Goal: Task Accomplishment & Management: Manage account settings

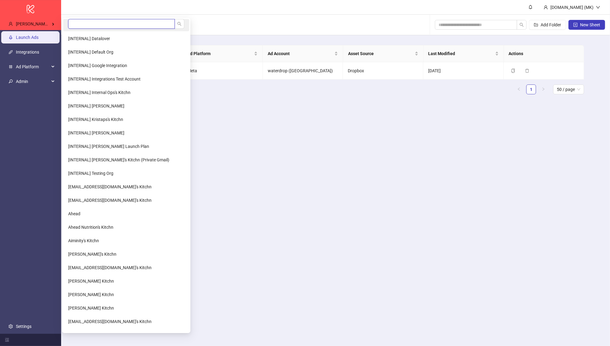
click at [77, 24] on input "search" at bounding box center [121, 24] width 107 height 10
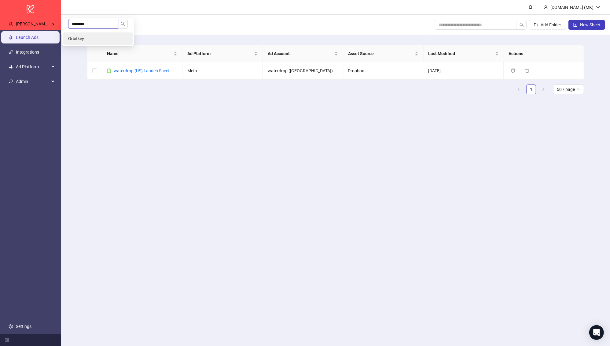
type input "********"
click at [83, 36] on span "Orbitkey" at bounding box center [76, 38] width 16 height 5
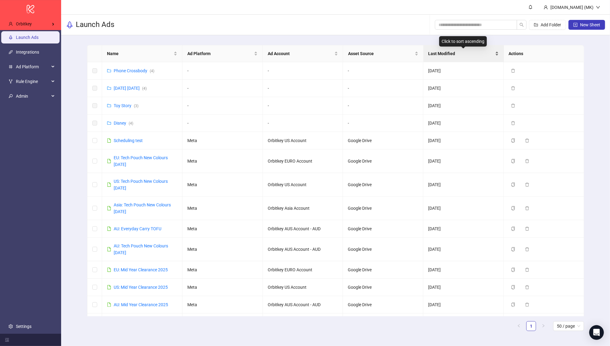
click at [446, 51] on span "Last Modified" at bounding box center [461, 53] width 65 height 7
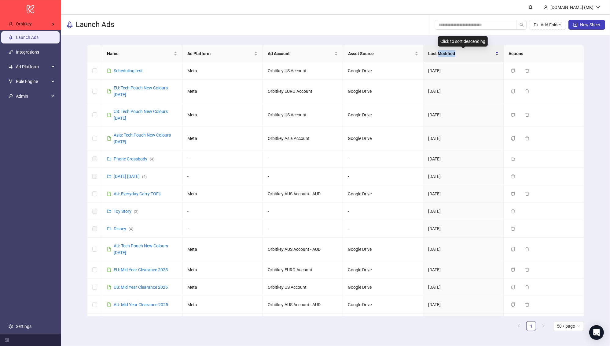
click at [446, 51] on span "Last Modified" at bounding box center [461, 53] width 65 height 7
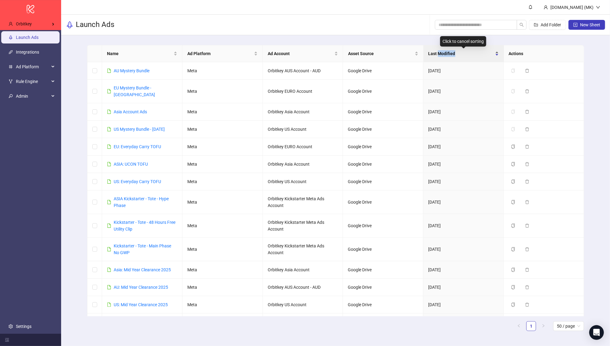
click at [446, 51] on span "Last Modified" at bounding box center [461, 53] width 65 height 7
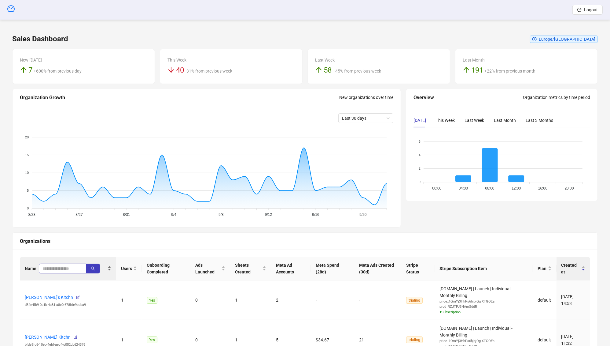
click at [63, 272] on span at bounding box center [62, 268] width 47 height 10
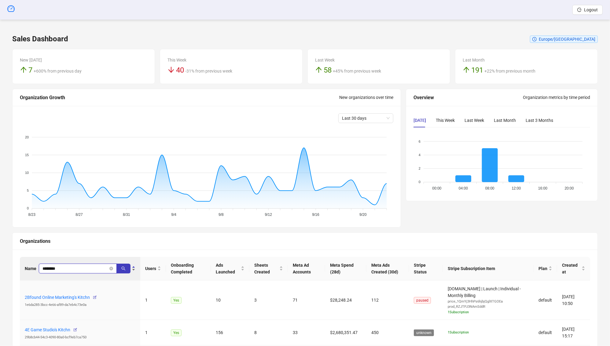
type input "********"
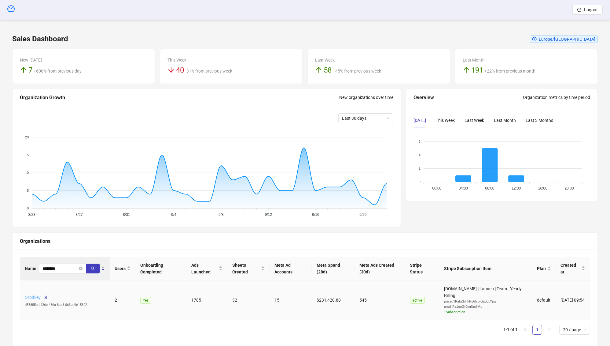
click at [31, 297] on link "Orbitkey" at bounding box center [33, 296] width 16 height 5
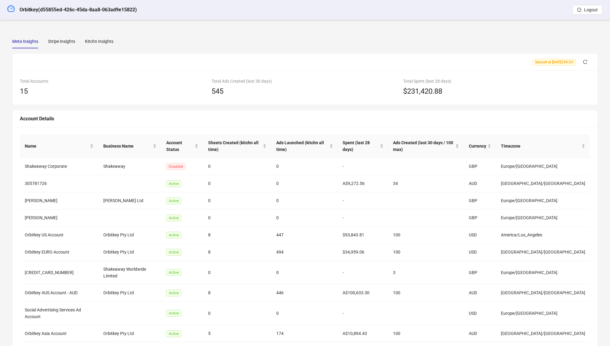
click at [106, 49] on div "Meta Insights Stripe Insights Kitchn Insights Synced at 2025-09-22 09:33 Total …" at bounding box center [305, 201] width 586 height 335
click at [106, 33] on div "Meta Insights Stripe Insights Kitchn Insights Synced at 2025-09-22 09:33 Total …" at bounding box center [305, 202] width 601 height 350
click at [97, 54] on div "Synced at 2025-09-22 09:33" at bounding box center [305, 62] width 585 height 17
click at [100, 37] on div "Kitchn Insights" at bounding box center [99, 41] width 28 height 14
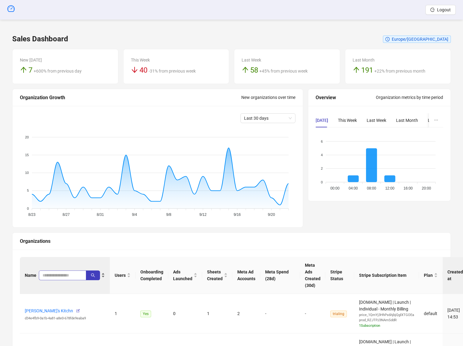
click at [53, 278] on span at bounding box center [62, 275] width 47 height 10
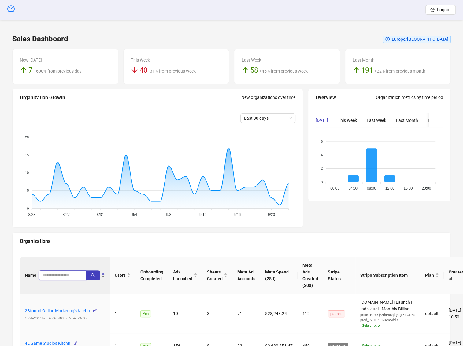
click at [59, 272] on input "search" at bounding box center [60, 275] width 35 height 7
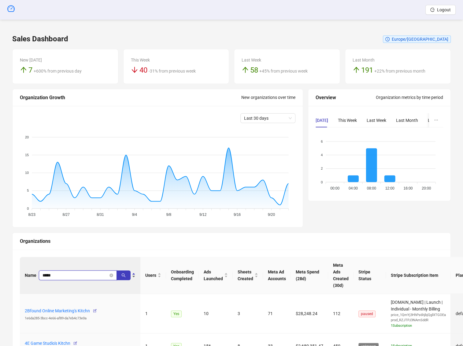
type input "*****"
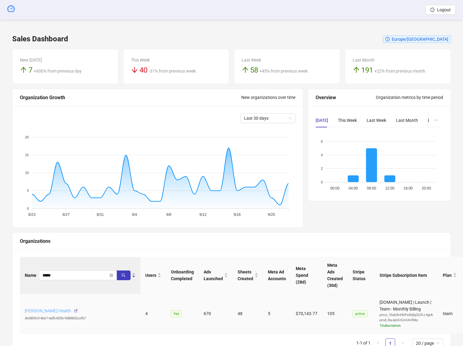
click at [40, 309] on link "Heidi Health" at bounding box center [48, 310] width 46 height 5
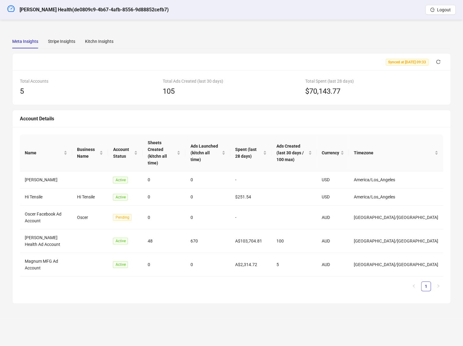
click at [110, 49] on div "Meta Insights Stripe Insights Kitchn Insights Synced at 2025-09-22 09:33 Total …" at bounding box center [231, 168] width 439 height 269
click at [107, 43] on div "Kitchn Insights" at bounding box center [99, 41] width 28 height 7
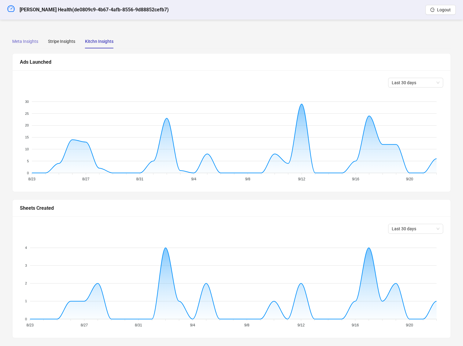
click at [32, 45] on div "Meta Insights" at bounding box center [25, 41] width 26 height 14
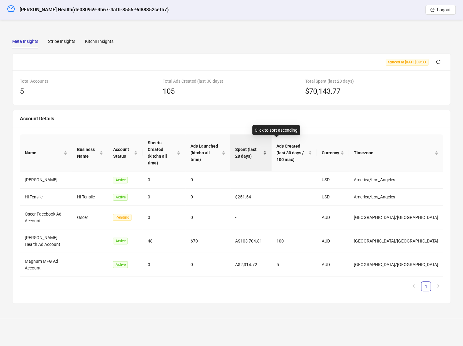
click at [262, 149] on span "Spent (last 28 days)" at bounding box center [248, 152] width 27 height 13
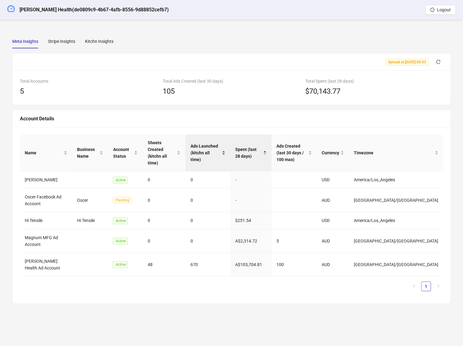
click at [220, 150] on span "Ads Launched (kitchn all time)" at bounding box center [205, 153] width 30 height 20
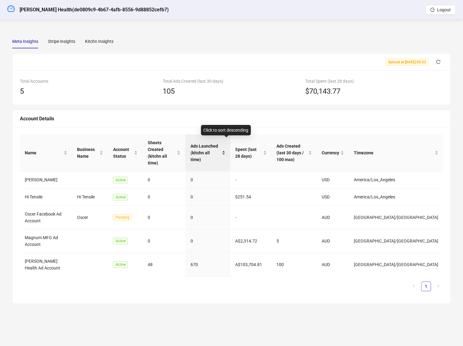
click at [220, 150] on span "Ads Launched (kitchn all time)" at bounding box center [205, 153] width 30 height 20
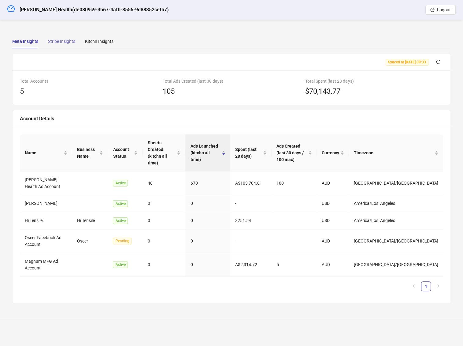
click at [68, 37] on div "Stripe Insights" at bounding box center [61, 41] width 27 height 14
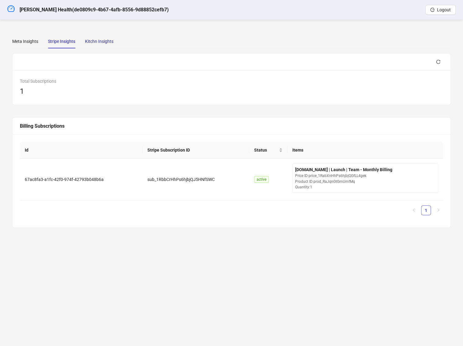
click at [107, 42] on div "Kitchn Insights" at bounding box center [99, 41] width 28 height 7
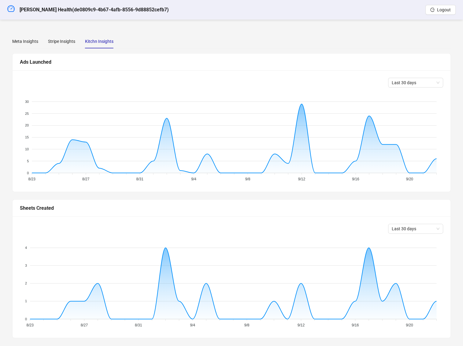
scroll to position [148, 0]
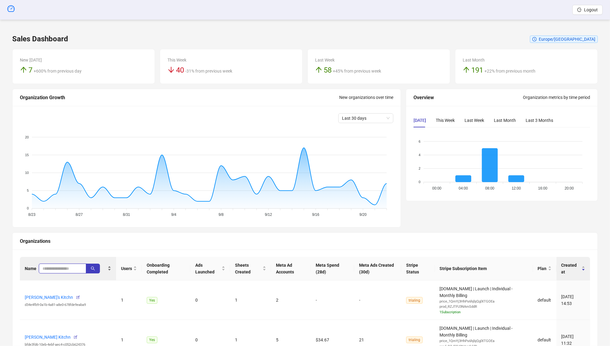
click at [60, 265] on input "search" at bounding box center [60, 268] width 35 height 7
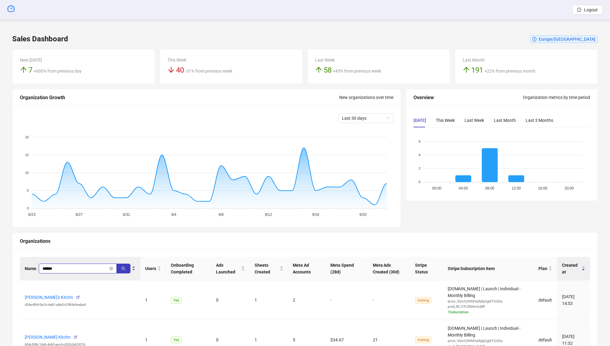
type input "******"
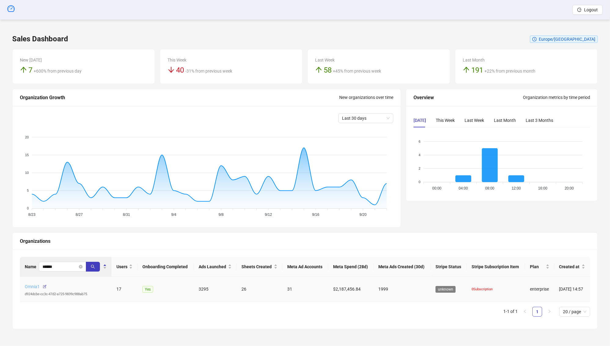
click at [28, 289] on link "Omnia1" at bounding box center [32, 286] width 15 height 5
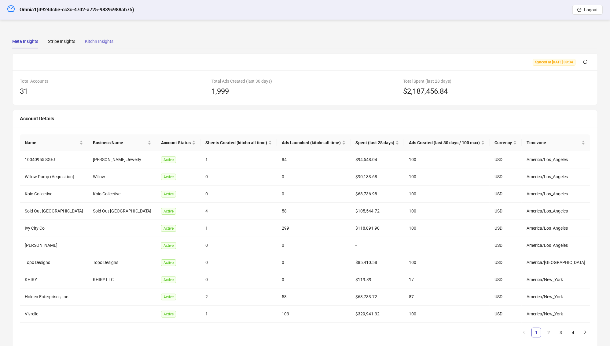
click at [111, 45] on div "Kitchn Insights" at bounding box center [99, 41] width 28 height 14
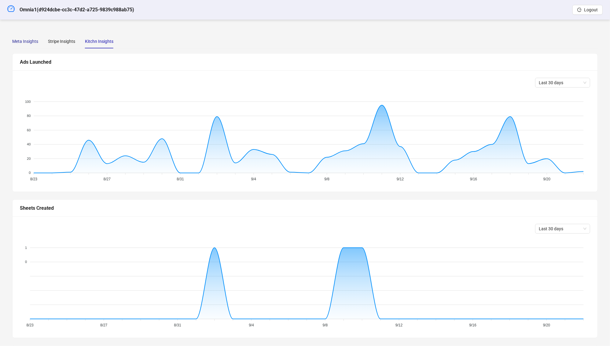
click at [26, 39] on div "Meta Insights" at bounding box center [25, 41] width 26 height 7
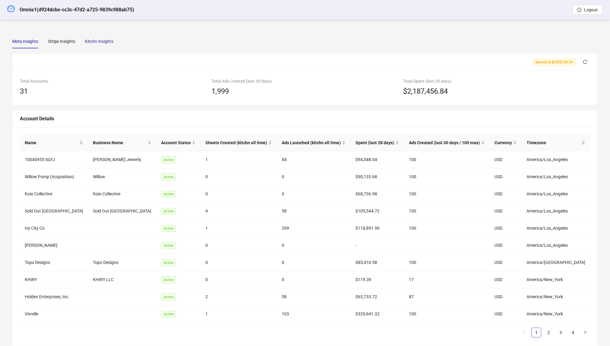
click at [89, 40] on div "Kitchn Insights" at bounding box center [99, 41] width 28 height 7
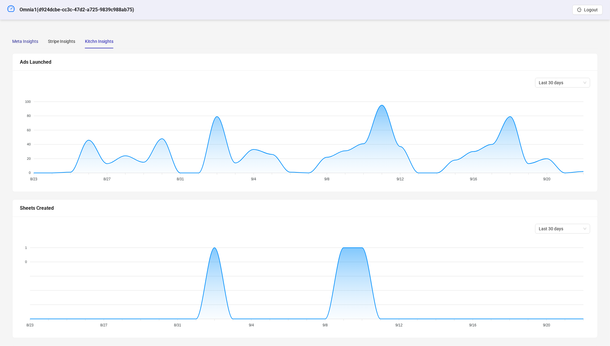
click at [23, 41] on div "Meta Insights" at bounding box center [25, 41] width 26 height 7
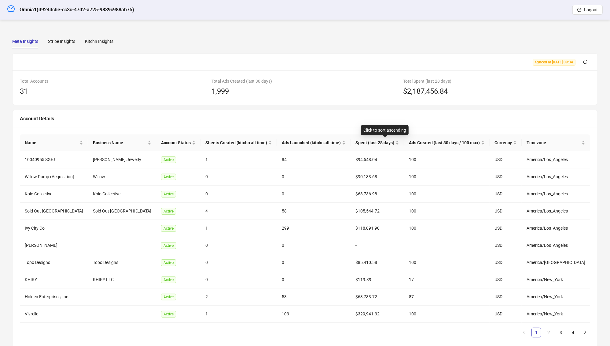
click at [374, 135] on div "Click to sort ascending" at bounding box center [385, 130] width 48 height 10
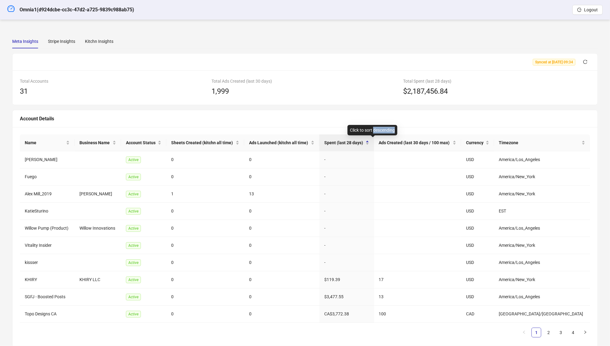
click at [374, 135] on div "Click to sort descending" at bounding box center [373, 130] width 50 height 10
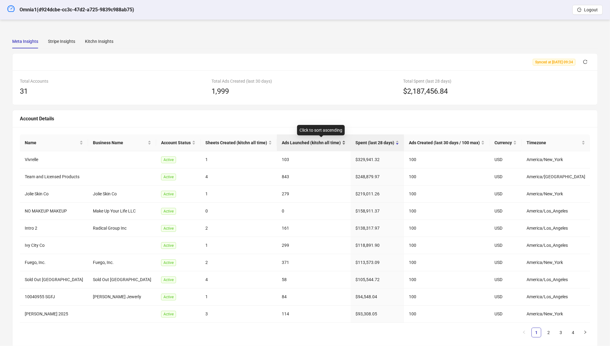
click at [330, 143] on span "Ads Launched (kitchn all time)" at bounding box center [311, 142] width 59 height 7
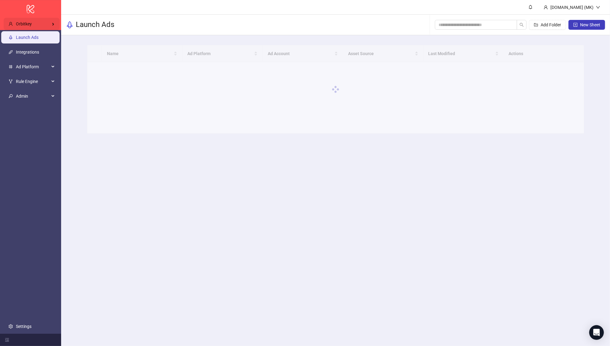
click at [43, 21] on div "Orbitkey" at bounding box center [32, 24] width 56 height 12
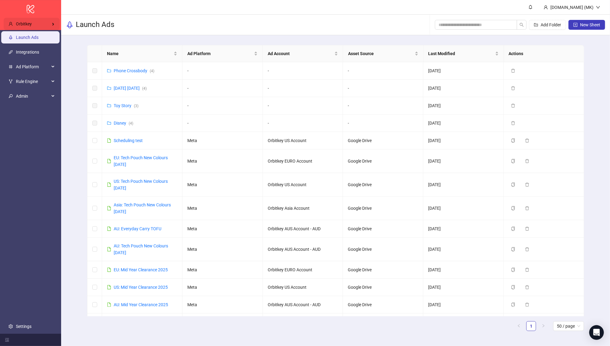
click at [55, 23] on div "Orbitkey" at bounding box center [32, 24] width 56 height 12
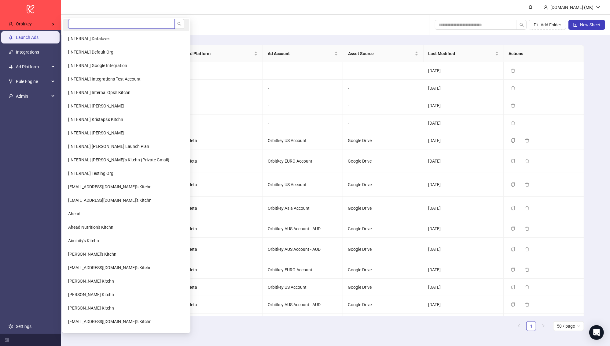
click at [84, 28] on input "search" at bounding box center [121, 24] width 107 height 10
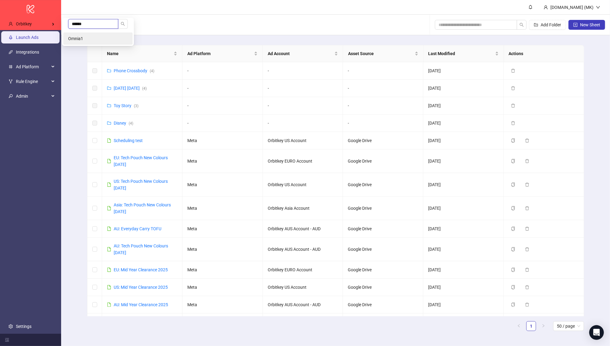
type input "******"
click at [79, 37] on span "Omnia1" at bounding box center [75, 38] width 15 height 5
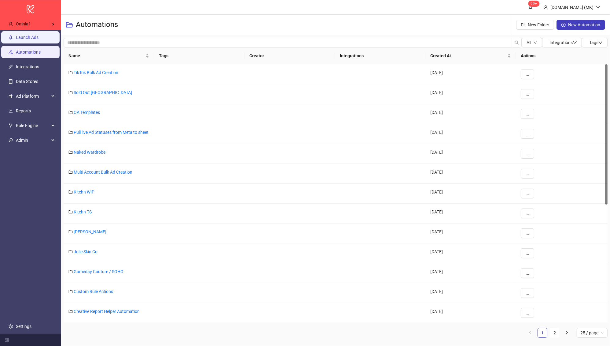
click at [36, 36] on link "Launch Ads" at bounding box center [27, 37] width 23 height 5
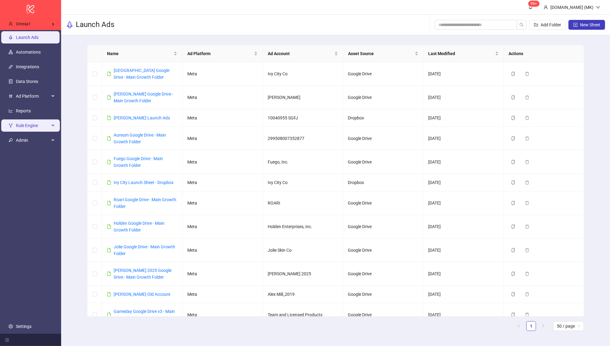
click at [34, 122] on span "Rule Engine" at bounding box center [33, 125] width 34 height 12
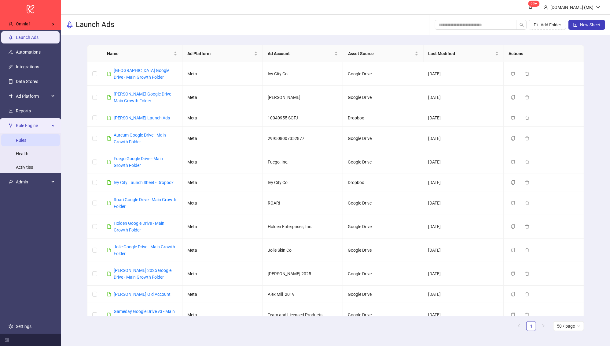
click at [26, 138] on link "Rules" at bounding box center [21, 140] width 10 height 5
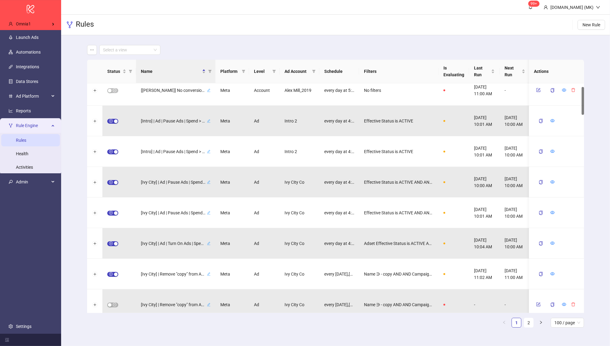
scroll to position [94, 0]
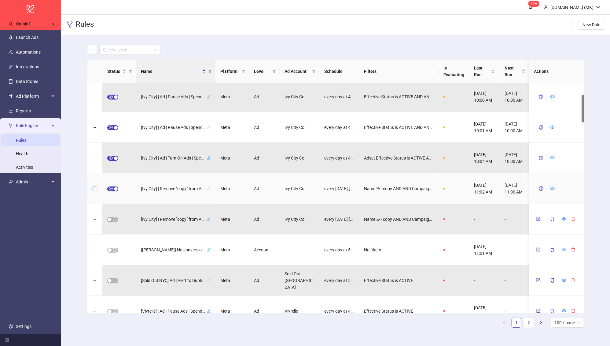
click at [94, 187] on button "Expand row" at bounding box center [94, 188] width 5 height 5
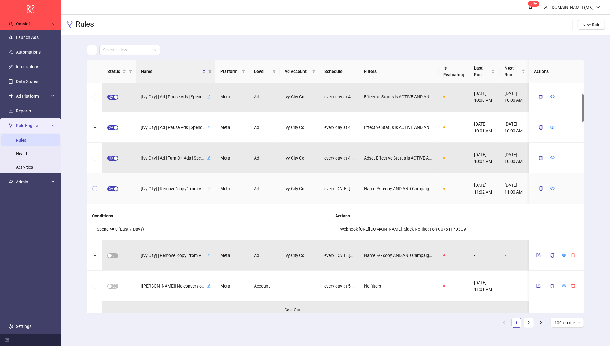
click at [94, 187] on button "Collapse row" at bounding box center [94, 188] width 5 height 5
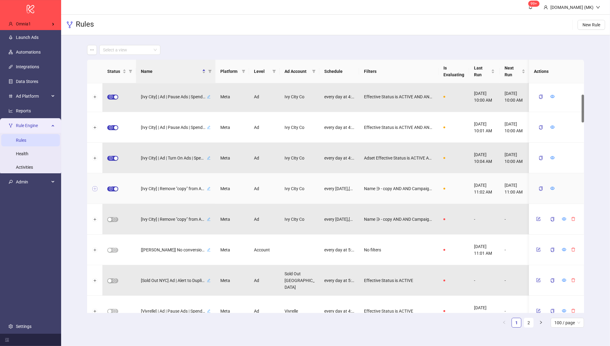
click at [94, 187] on button "Expand row" at bounding box center [94, 188] width 5 height 5
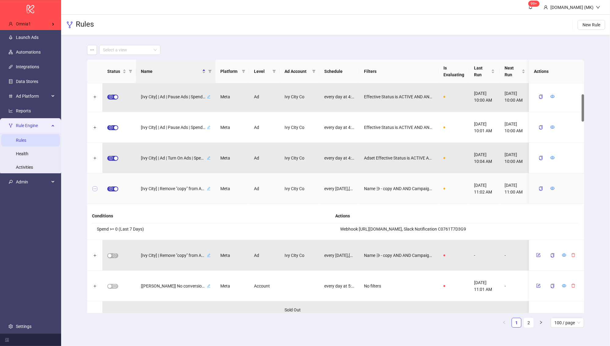
click at [94, 187] on button "Collapse row" at bounding box center [94, 188] width 5 height 5
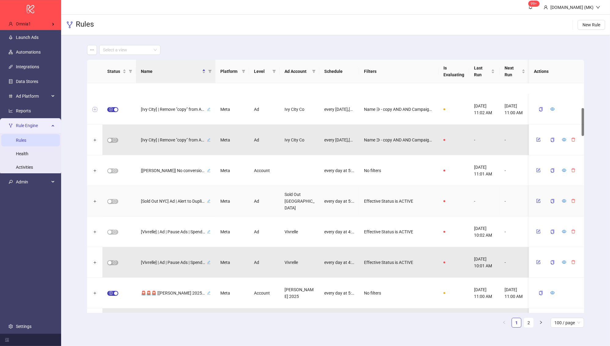
scroll to position [204, 0]
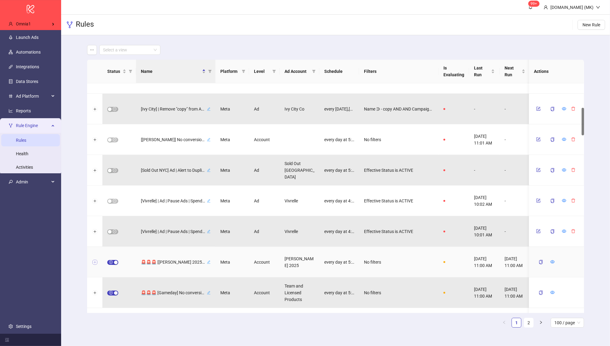
click at [95, 260] on button "Expand row" at bounding box center [94, 262] width 5 height 5
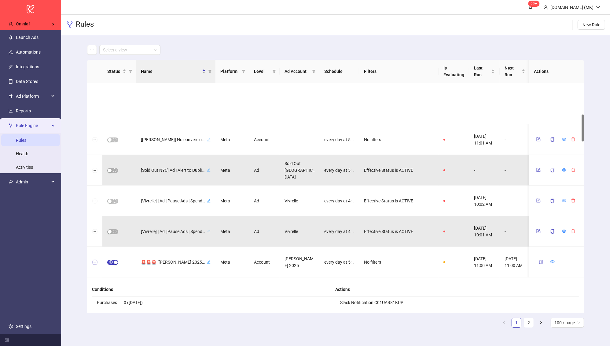
scroll to position [265, 0]
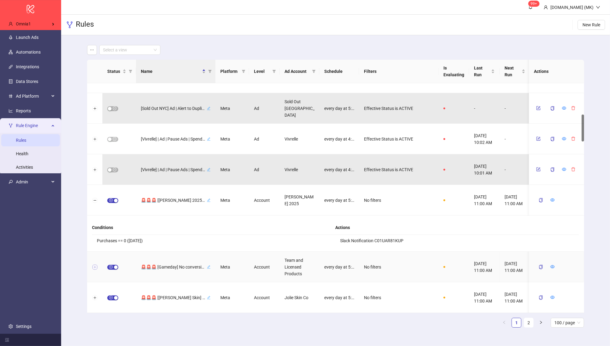
click at [94, 265] on button "Expand row" at bounding box center [94, 267] width 5 height 5
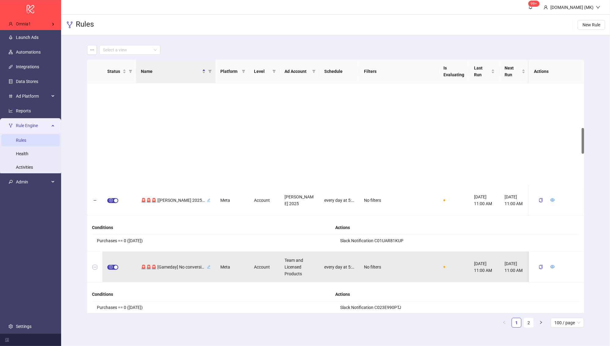
scroll to position [394, 0]
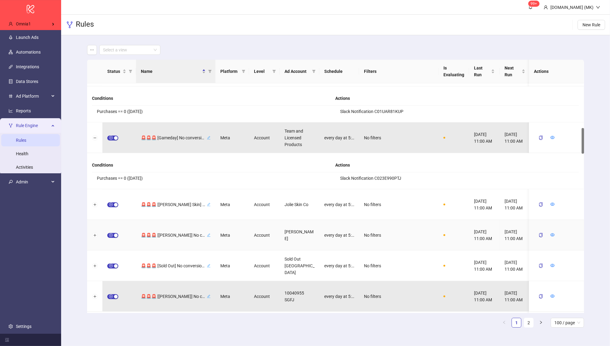
click at [97, 238] on div at bounding box center [94, 235] width 15 height 31
click at [97, 235] on button "Expand row" at bounding box center [94, 235] width 5 height 5
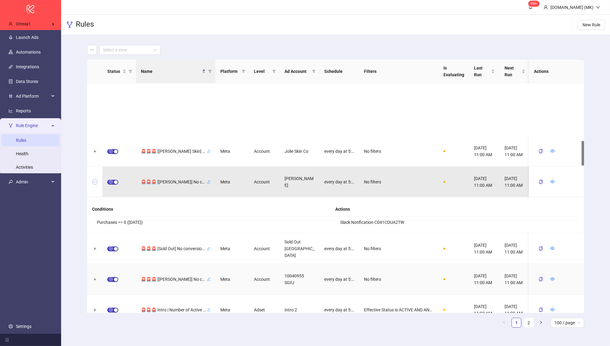
scroll to position [711, 0]
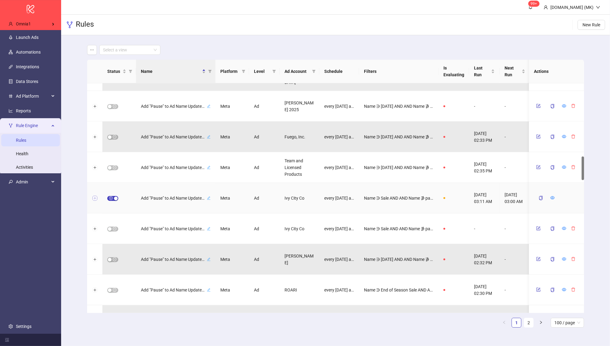
click at [94, 198] on button "Expand row" at bounding box center [94, 198] width 5 height 5
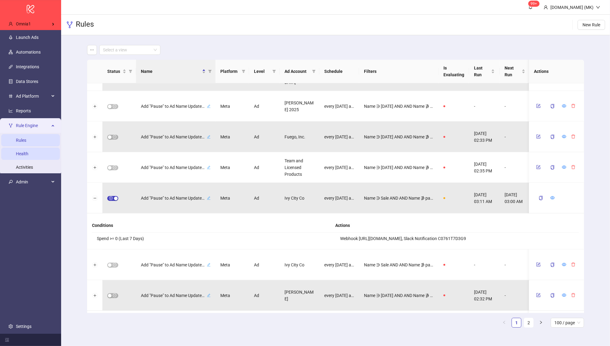
click at [28, 151] on link "Health" at bounding box center [22, 153] width 13 height 5
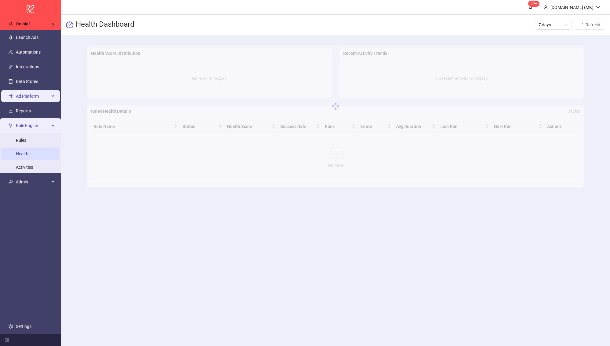
click at [35, 94] on span "Ad Platform" at bounding box center [33, 96] width 34 height 12
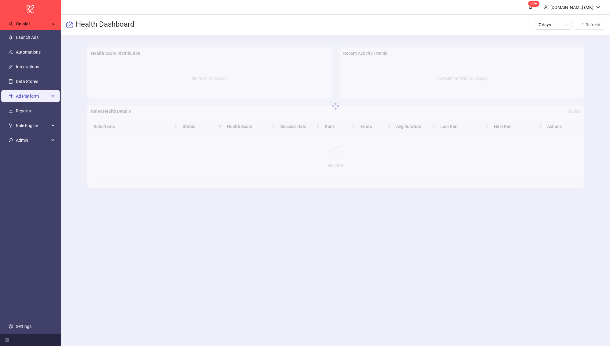
click at [37, 98] on span "Ad Platform" at bounding box center [33, 96] width 34 height 12
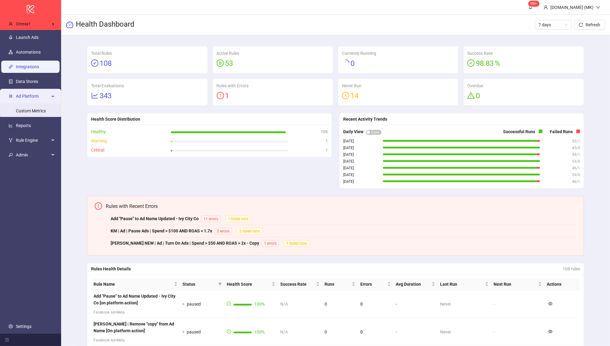
click at [36, 67] on link "Integrations" at bounding box center [27, 66] width 23 height 5
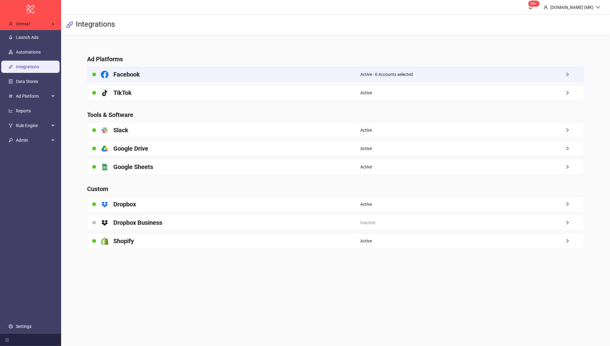
click at [169, 69] on div "Facebook" at bounding box center [223, 74] width 273 height 15
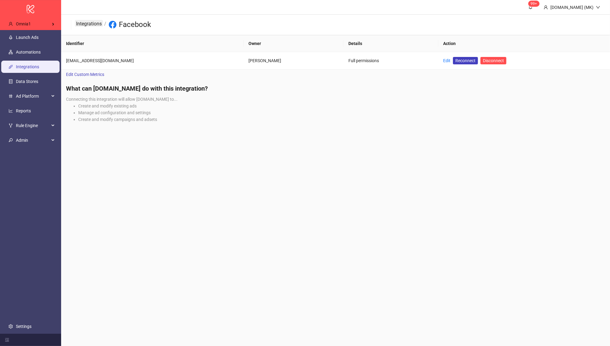
click at [97, 20] on link "Integrations" at bounding box center [89, 23] width 28 height 7
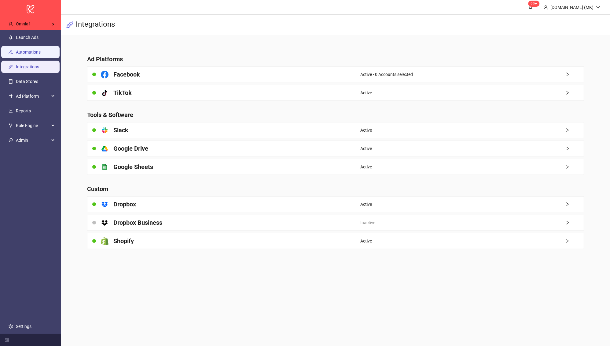
click at [24, 52] on link "Automations" at bounding box center [28, 52] width 25 height 5
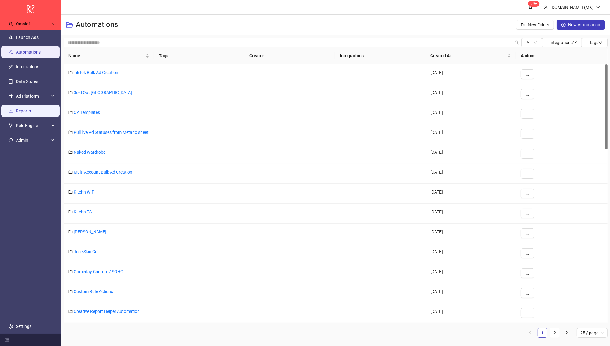
click at [31, 111] on link "Reports" at bounding box center [23, 110] width 15 height 5
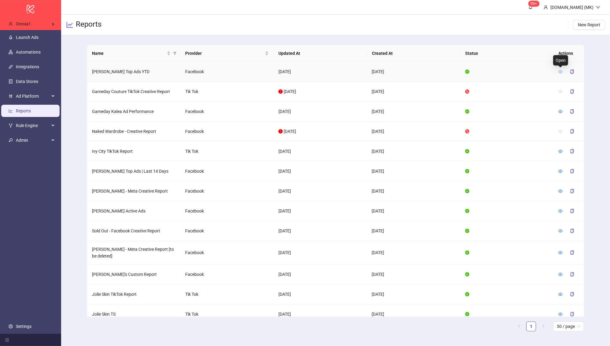
click at [562, 70] on icon "eye" at bounding box center [561, 71] width 4 height 4
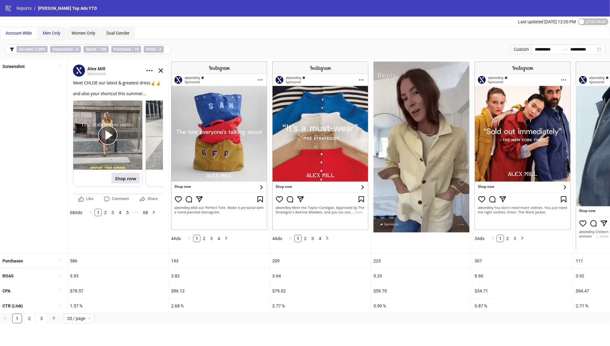
click at [50, 31] on span "Men Only" at bounding box center [52, 33] width 18 height 5
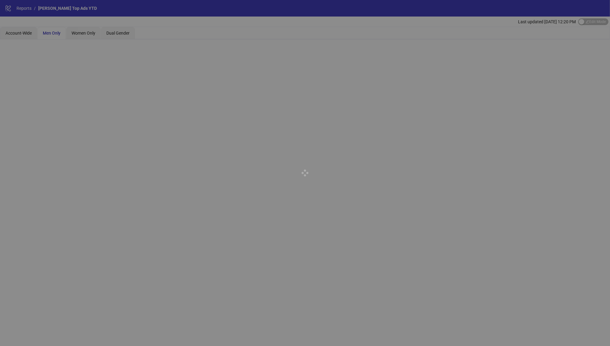
click at [87, 33] on div at bounding box center [305, 173] width 610 height 346
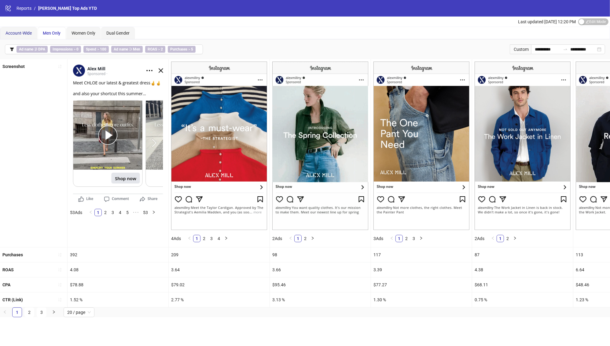
click at [24, 33] on span "Account-Wide" at bounding box center [19, 33] width 26 height 5
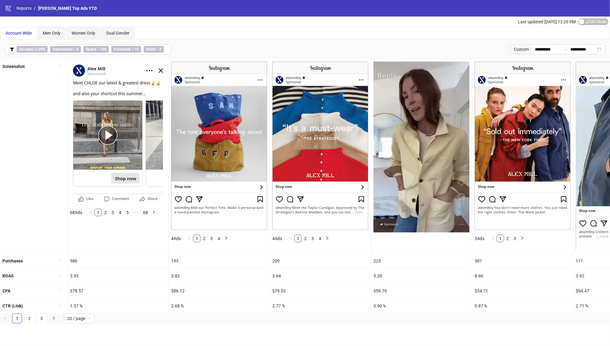
click at [28, 7] on link "Reports" at bounding box center [23, 8] width 17 height 7
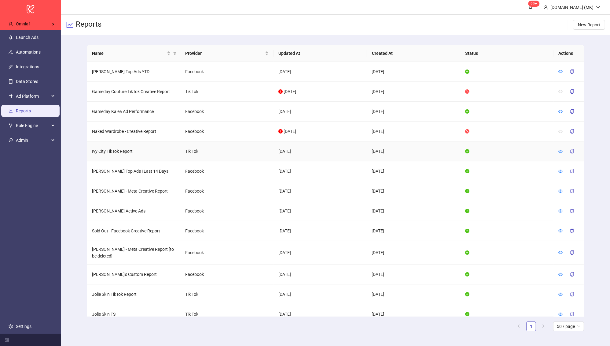
scroll to position [46, 0]
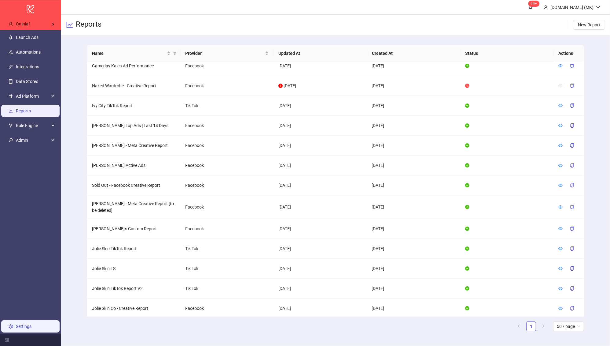
click at [27, 328] on link "Settings" at bounding box center [24, 326] width 16 height 5
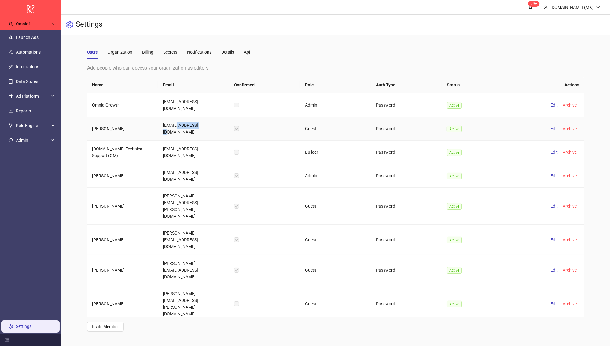
drag, startPoint x: 176, startPoint y: 119, endPoint x: 207, endPoint y: 119, distance: 30.6
click at [207, 119] on td "rose@alexmill.com" at bounding box center [193, 129] width 71 height 24
copy td "lexmill.com"
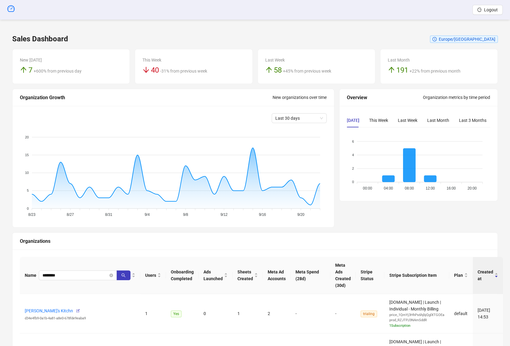
type input "********"
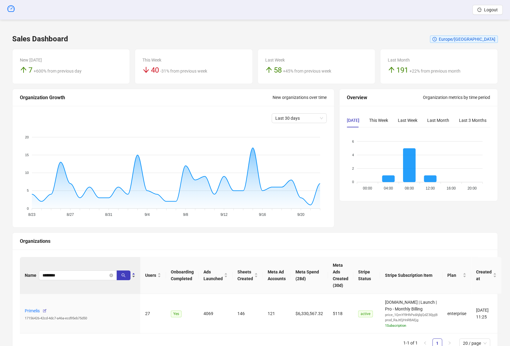
scroll to position [28, 0]
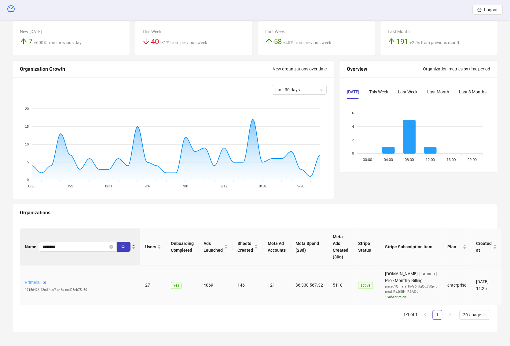
click at [35, 282] on link "Primelis" at bounding box center [32, 282] width 15 height 5
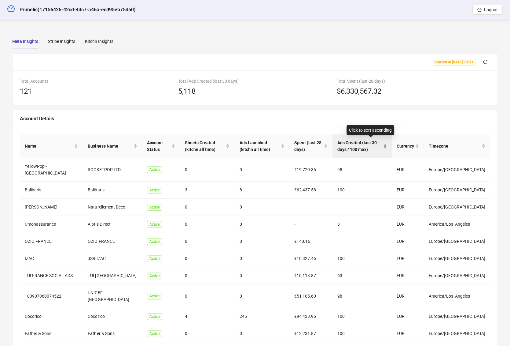
click at [348, 146] on span "Ads Created (last 30 days / 100 max)" at bounding box center [360, 145] width 45 height 13
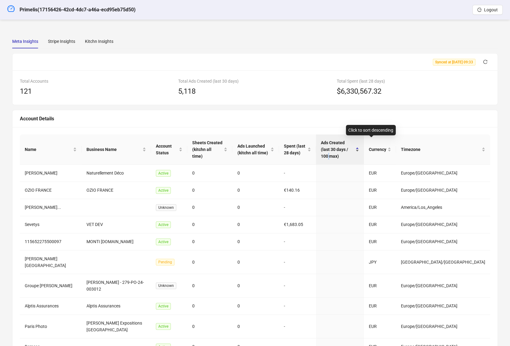
click at [348, 146] on span "Ads Created (last 30 days / 100 max)" at bounding box center [337, 149] width 33 height 20
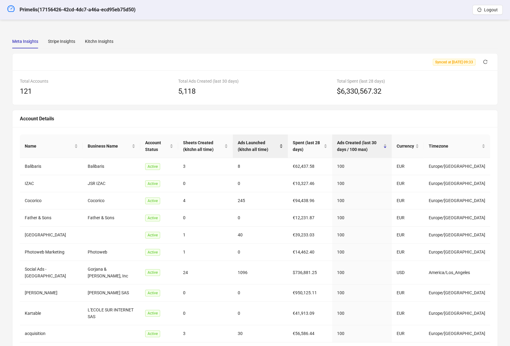
click at [259, 139] on div "Ads Launched (kitchn all time)" at bounding box center [260, 145] width 45 height 13
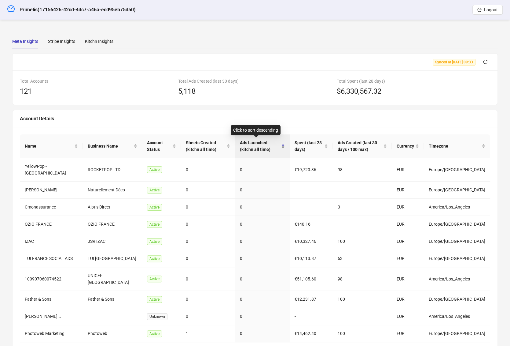
click at [259, 139] on div "Ads Launched (kitchn all time)" at bounding box center [262, 145] width 45 height 13
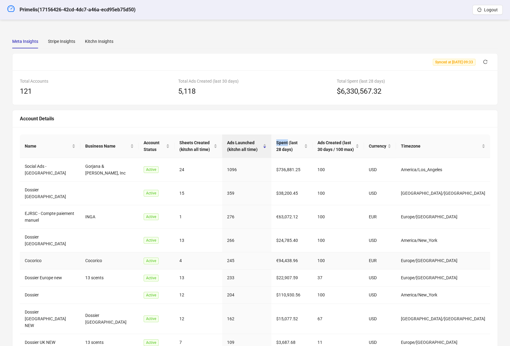
scroll to position [35, 0]
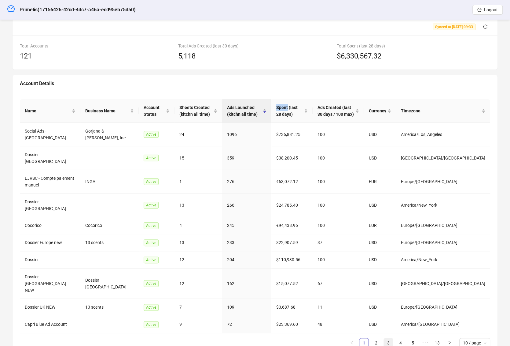
click at [386, 338] on link "3" at bounding box center [388, 342] width 9 height 9
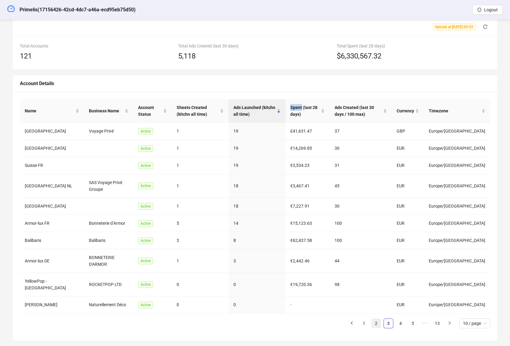
click at [378, 318] on link "2" at bounding box center [376, 322] width 9 height 9
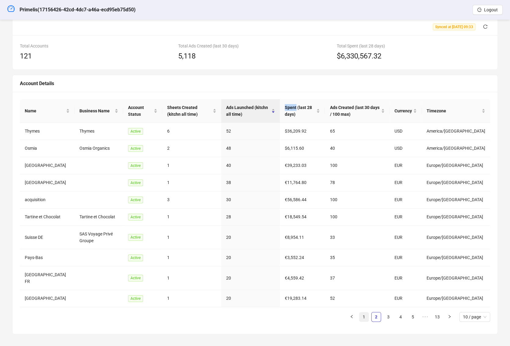
click at [365, 313] on link "1" at bounding box center [364, 316] width 9 height 9
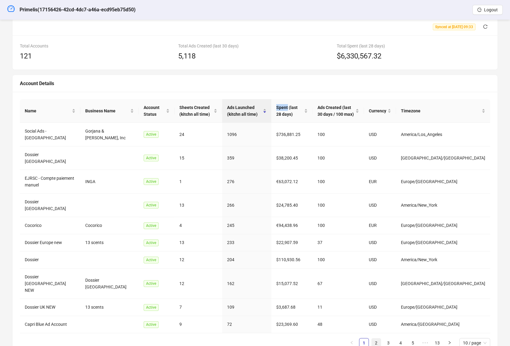
click at [374, 338] on link "2" at bounding box center [376, 342] width 9 height 9
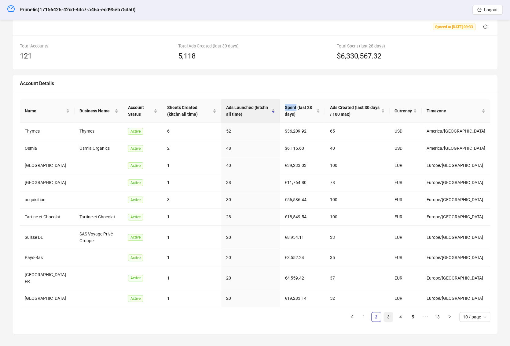
click at [386, 313] on link "3" at bounding box center [388, 316] width 9 height 9
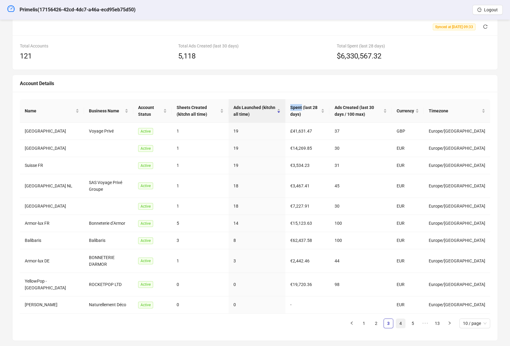
click at [402, 318] on link "4" at bounding box center [400, 322] width 9 height 9
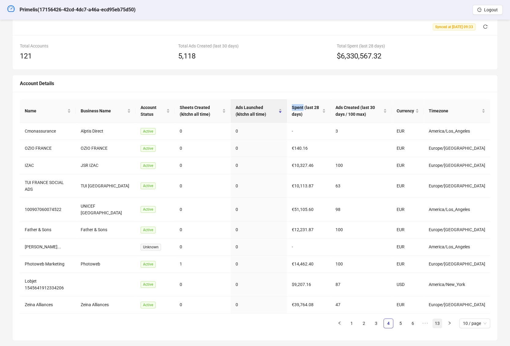
click at [439, 318] on link "13" at bounding box center [437, 322] width 9 height 9
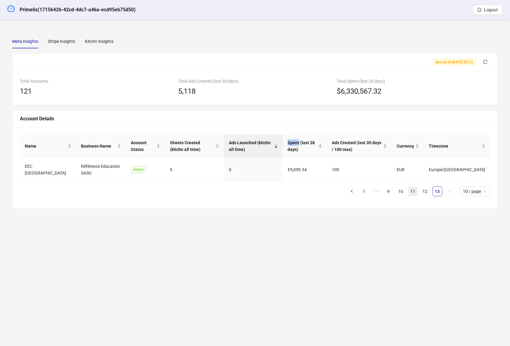
click at [410, 193] on link "11" at bounding box center [413, 191] width 9 height 9
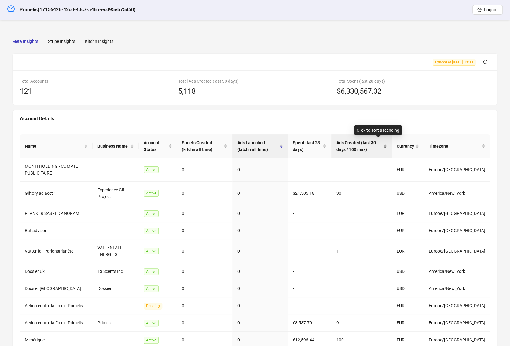
click at [358, 146] on span "Ads Created (last 30 days / 100 max)" at bounding box center [359, 145] width 46 height 13
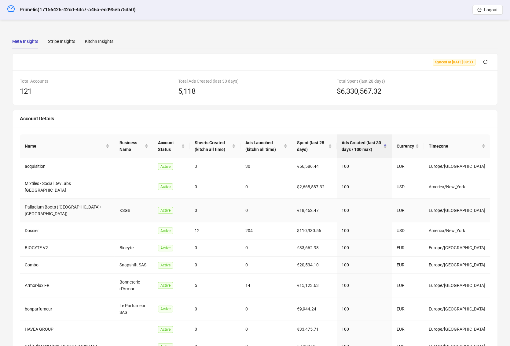
scroll to position [42, 0]
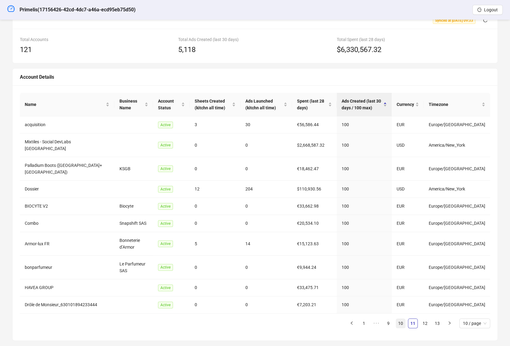
click at [400, 318] on link "10" at bounding box center [400, 322] width 9 height 9
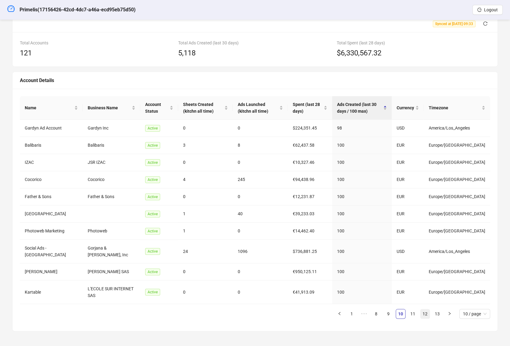
click at [428, 318] on link "12" at bounding box center [425, 313] width 9 height 9
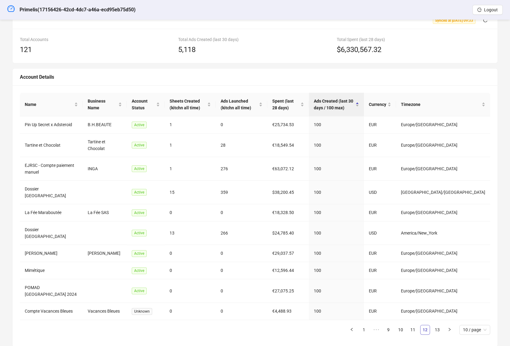
scroll to position [35, 0]
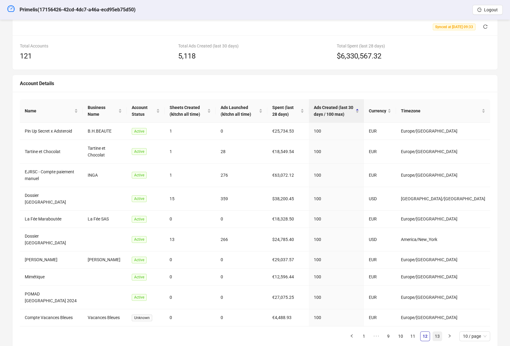
click at [439, 331] on link "13" at bounding box center [437, 335] width 9 height 9
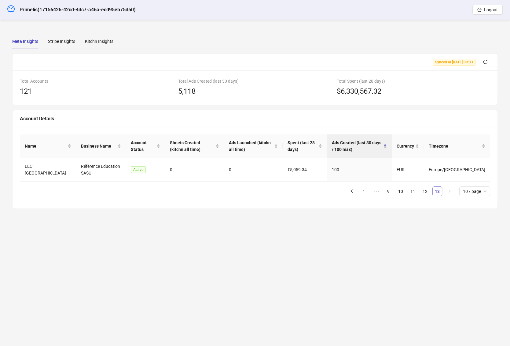
scroll to position [0, 0]
click at [382, 147] on span "Ads Created (last 30 days / 100 max)" at bounding box center [357, 145] width 50 height 13
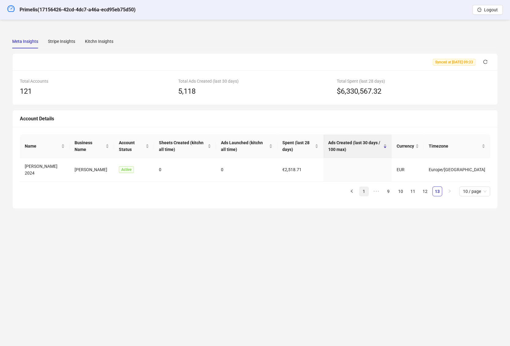
click at [365, 192] on link "1" at bounding box center [364, 191] width 9 height 9
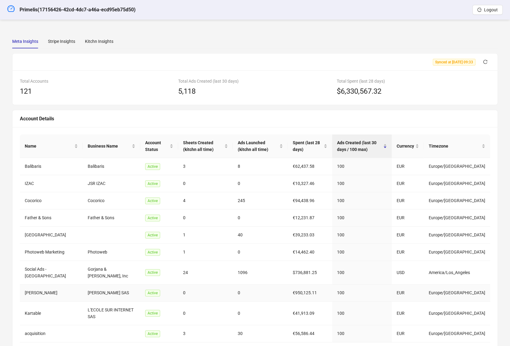
scroll to position [42, 0]
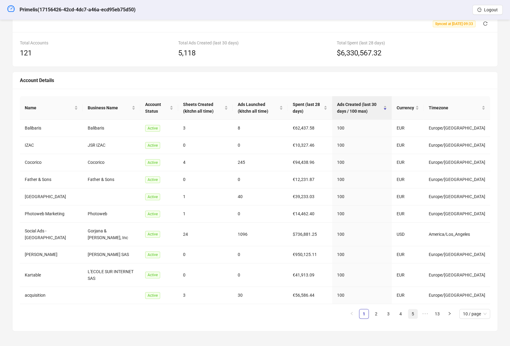
click at [403, 312] on link "4" at bounding box center [400, 313] width 9 height 9
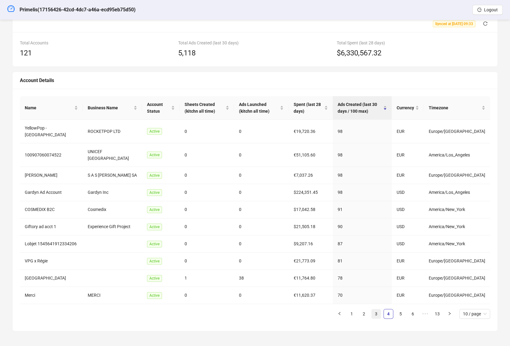
click at [376, 312] on link "3" at bounding box center [376, 313] width 9 height 9
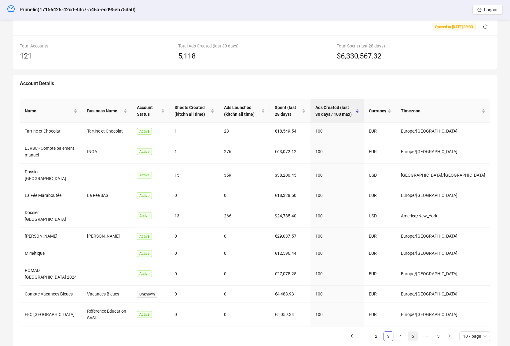
click at [411, 331] on link "5" at bounding box center [413, 335] width 9 height 9
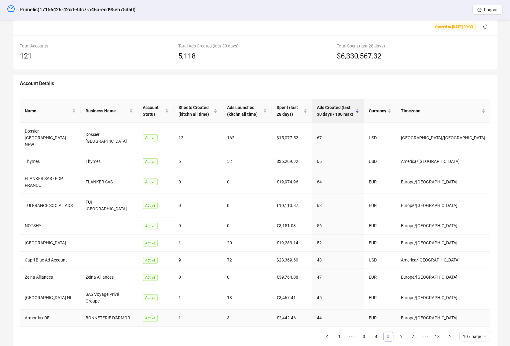
scroll to position [48, 0]
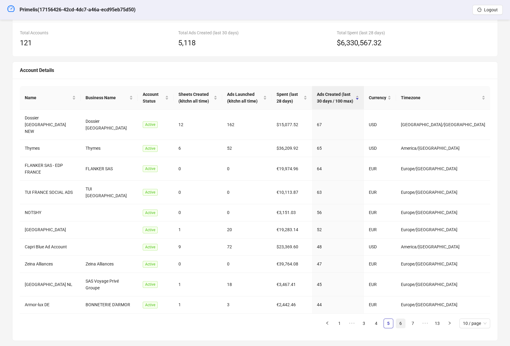
click at [403, 318] on link "6" at bounding box center [400, 322] width 9 height 9
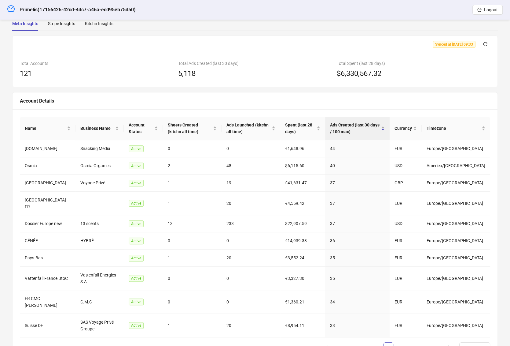
scroll to position [0, 0]
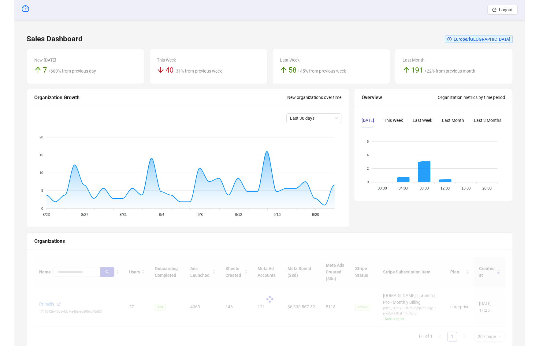
scroll to position [22, 0]
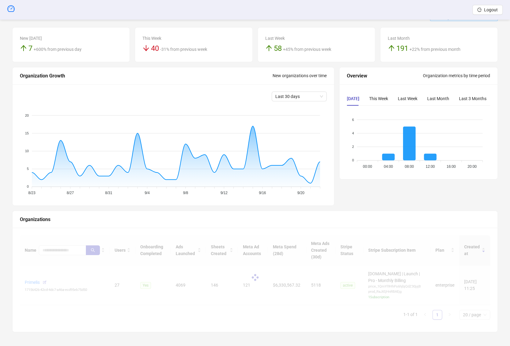
click at [64, 255] on div at bounding box center [255, 277] width 471 height 85
click at [64, 244] on div at bounding box center [255, 277] width 471 height 85
click at [58, 247] on div at bounding box center [255, 277] width 471 height 85
click at [61, 249] on div at bounding box center [255, 277] width 471 height 85
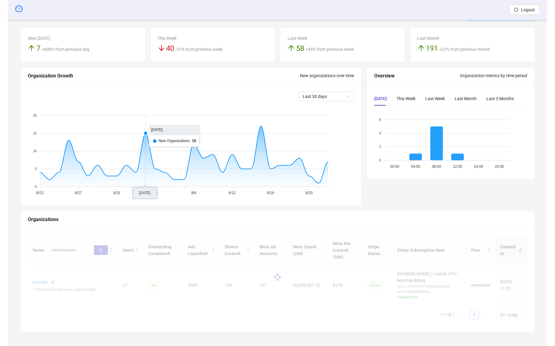
scroll to position [15, 0]
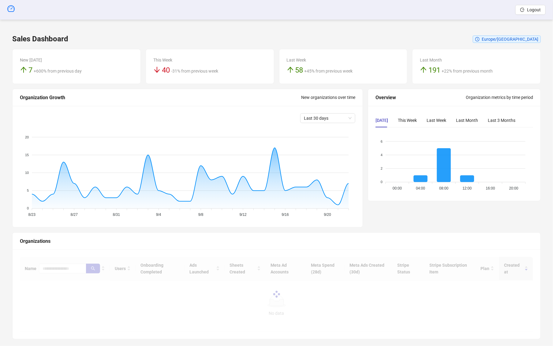
click at [61, 265] on div at bounding box center [276, 294] width 513 height 75
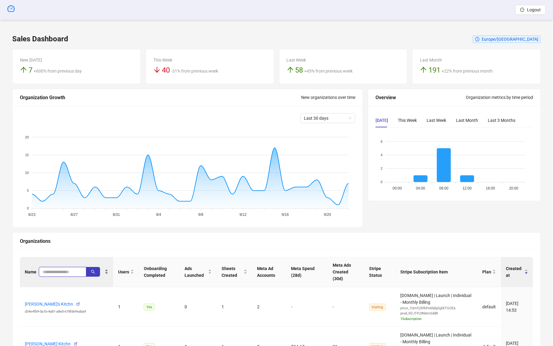
click at [64, 268] on input "search" at bounding box center [60, 271] width 35 height 7
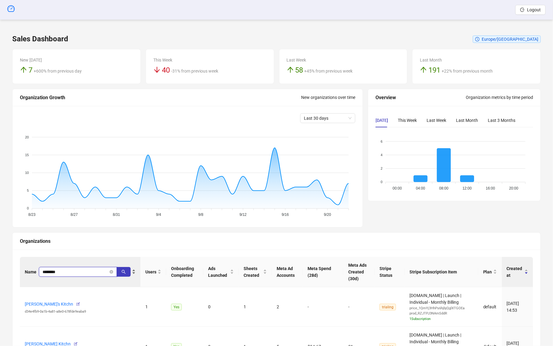
type input "********"
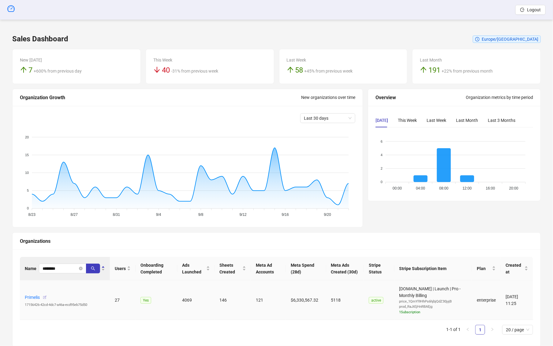
click at [47, 303] on div "Primelis 17156426-42cd-4dc7-a46a-ecd95eb75d50" at bounding box center [65, 299] width 80 height 15
click at [45, 296] on icon "button" at bounding box center [45, 297] width 4 height 4
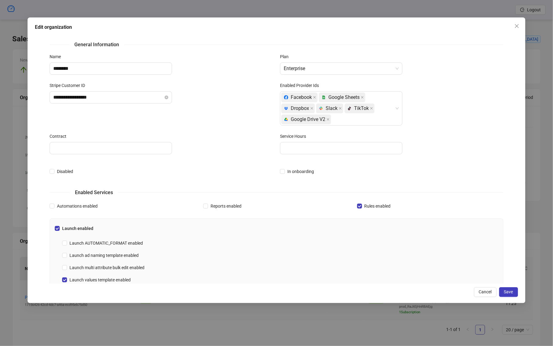
scroll to position [128, 0]
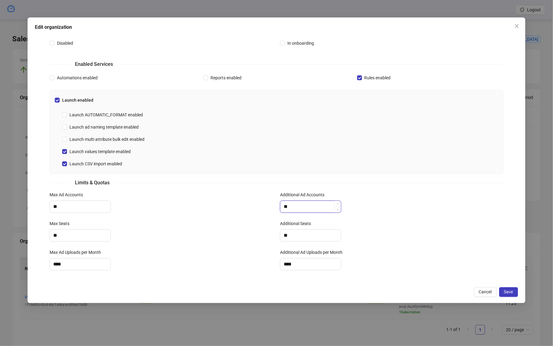
click at [307, 205] on input "**" at bounding box center [310, 207] width 61 height 12
click at [506, 288] on button "Save" at bounding box center [508, 292] width 19 height 10
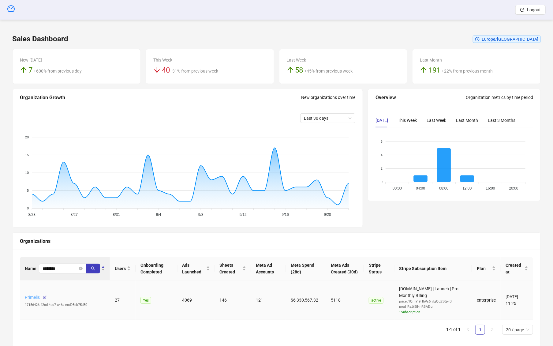
click at [32, 296] on link "Primelis" at bounding box center [32, 296] width 15 height 5
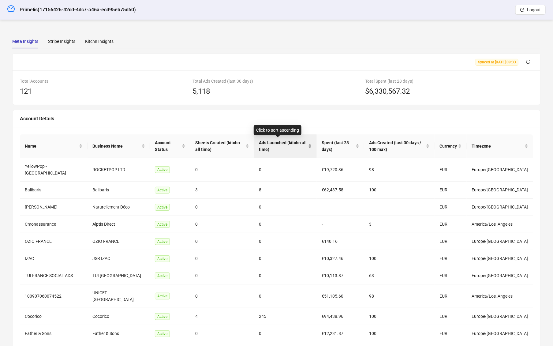
click at [259, 141] on span "Ads Launched (kitchn all time)" at bounding box center [283, 145] width 48 height 13
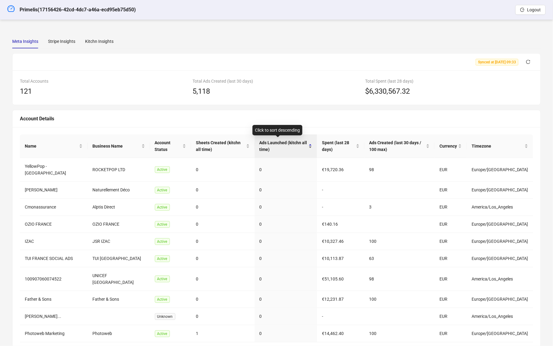
click at [259, 142] on span "Ads Launched (kitchn all time)" at bounding box center [283, 145] width 48 height 13
